Goal: Task Accomplishment & Management: Use online tool/utility

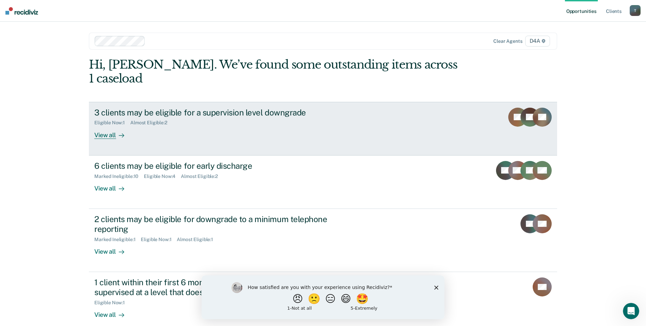
click at [105, 126] on div "View all" at bounding box center [113, 132] width 38 height 13
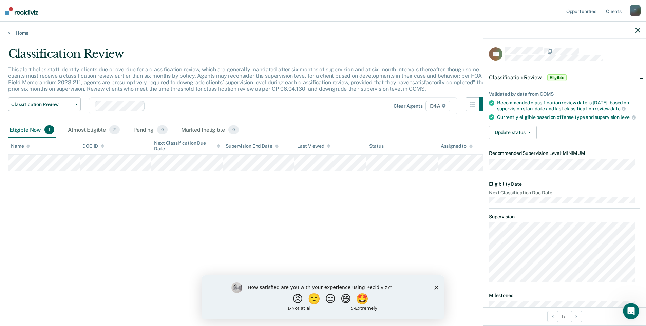
click at [321, 206] on div "Classification Review This alert helps staff identify clients due or overdue fo…" at bounding box center [323, 161] width 630 height 228
